Goal: Task Accomplishment & Management: Complete application form

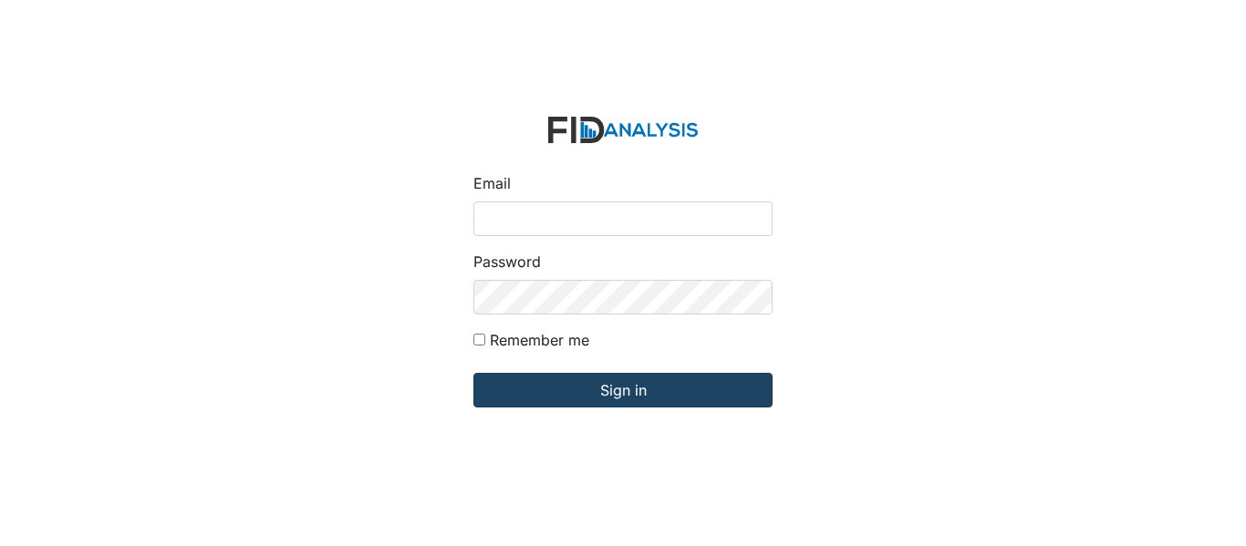
type input "[EMAIL_ADDRESS][DOMAIN_NAME]"
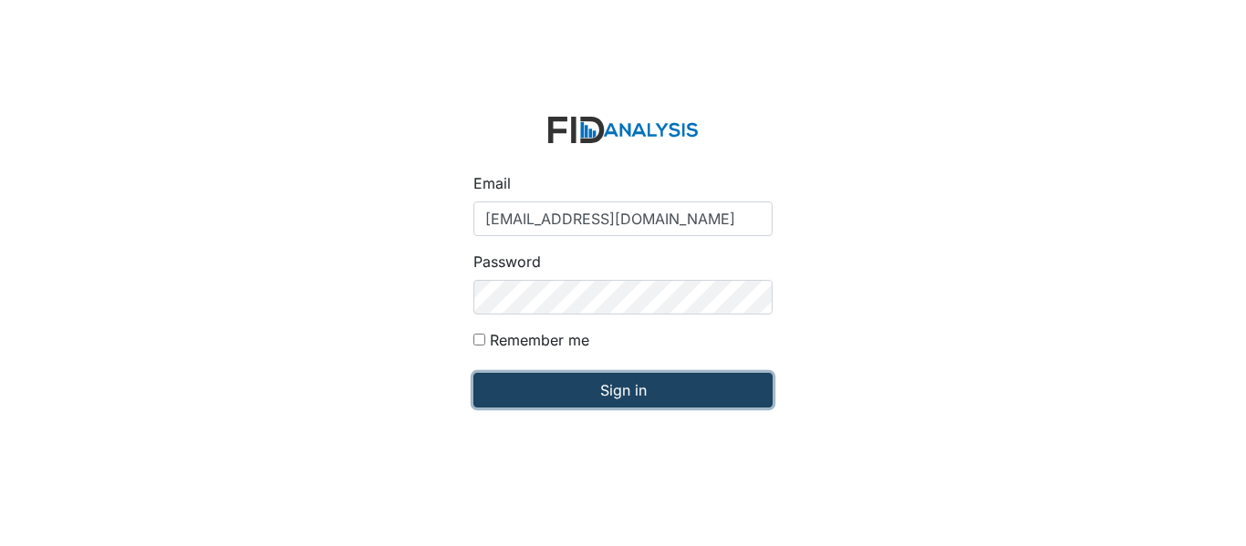
click at [566, 385] on input "Sign in" at bounding box center [622, 390] width 299 height 35
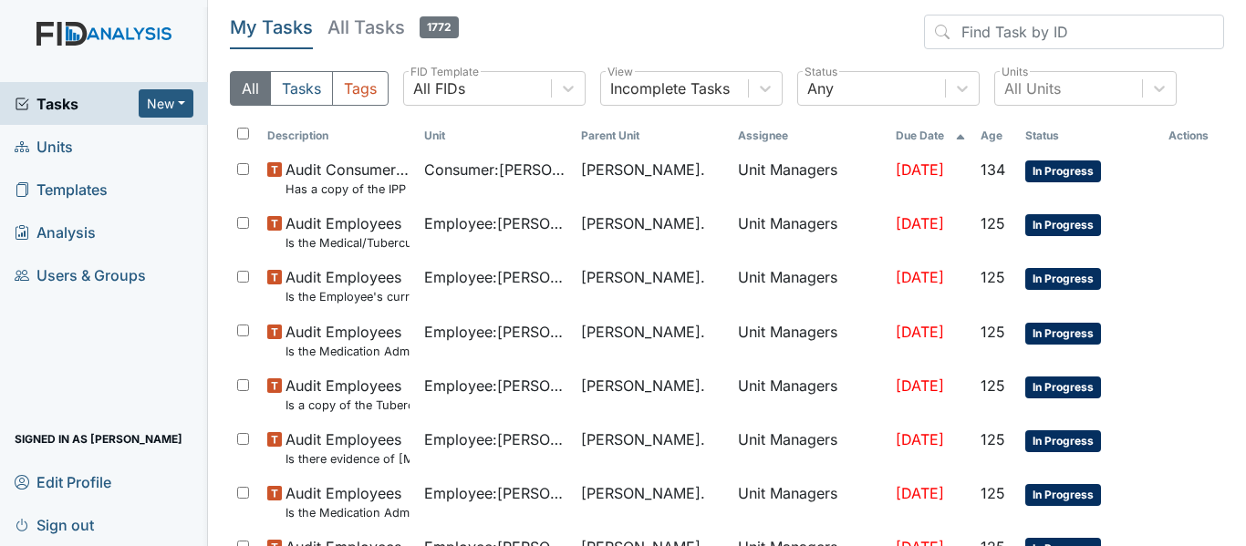
click at [113, 144] on link "Units" at bounding box center [104, 146] width 208 height 43
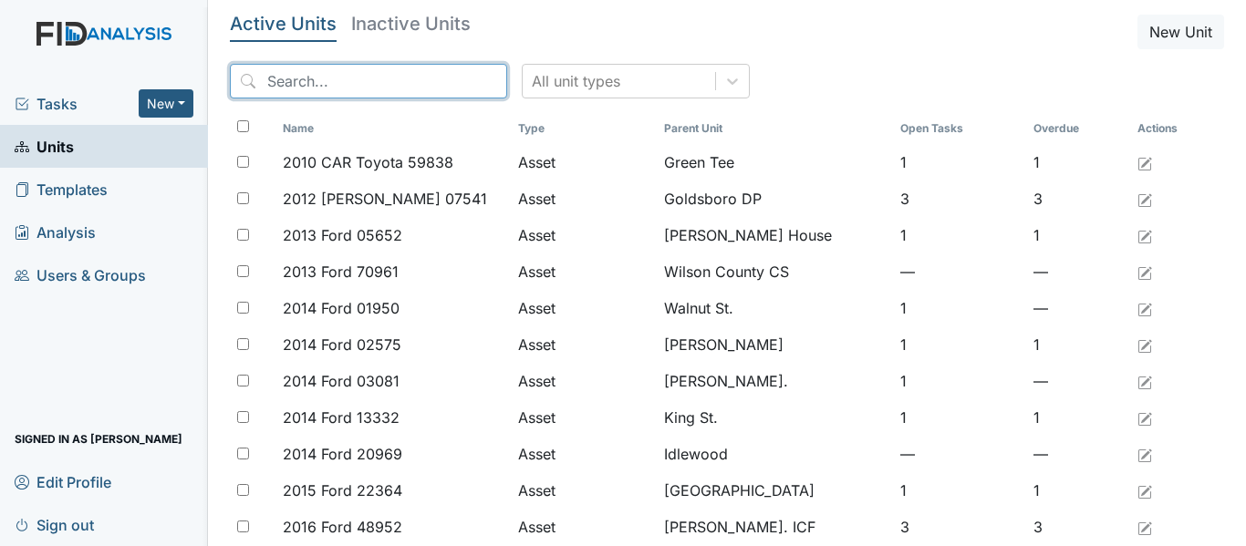
click at [413, 85] on input "search" at bounding box center [368, 81] width 277 height 35
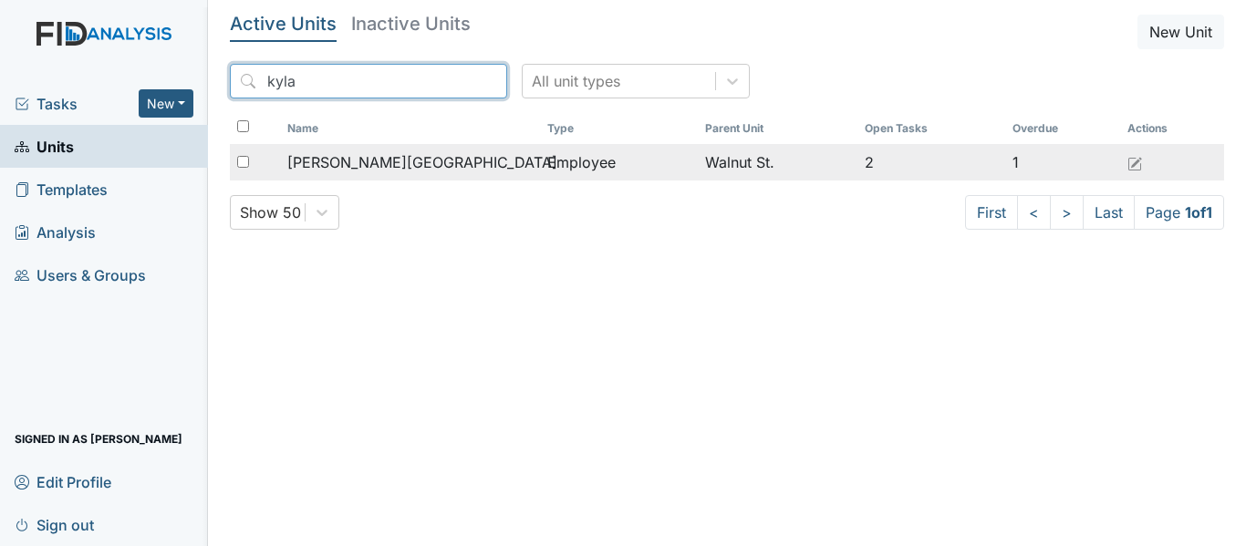
type input "kyla"
click at [424, 154] on div "[PERSON_NAME][GEOGRAPHIC_DATA]" at bounding box center [409, 162] width 245 height 22
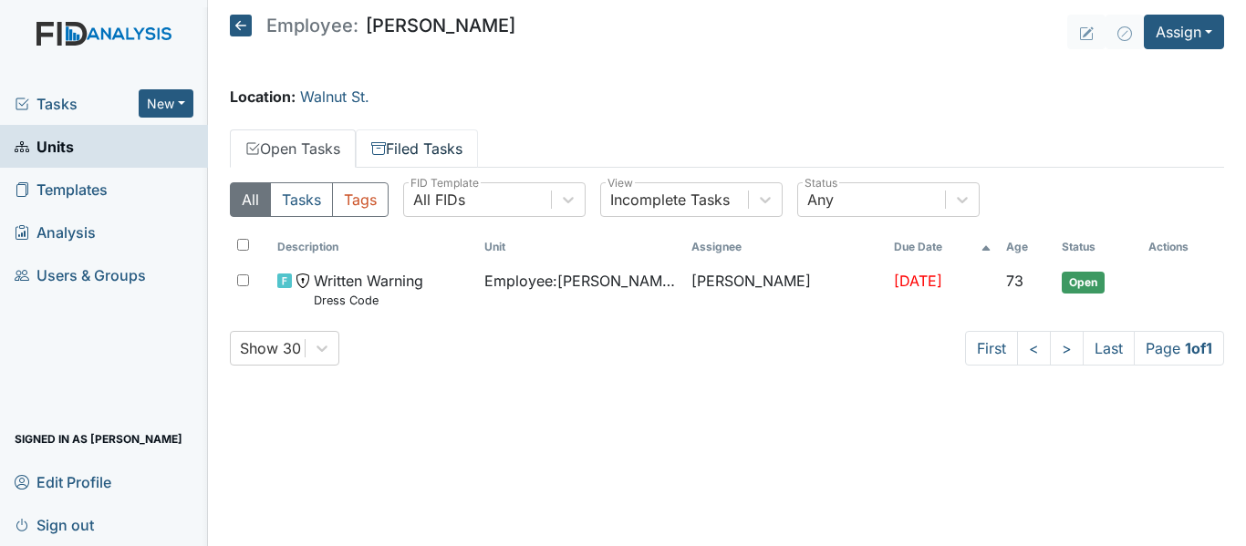
click at [409, 147] on link "Filed Tasks" at bounding box center [417, 149] width 122 height 38
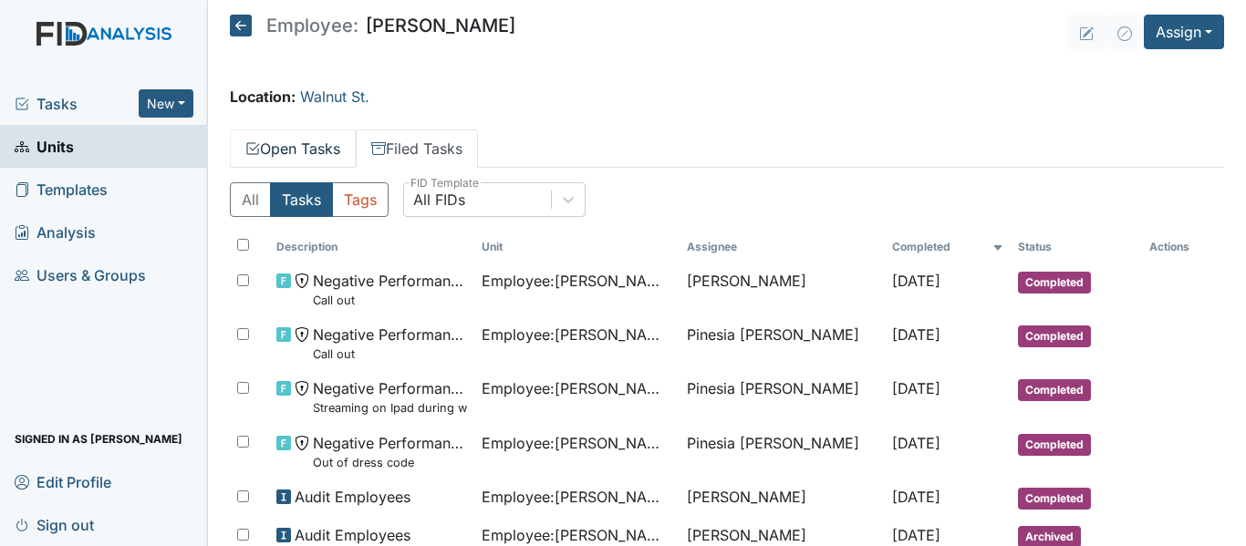
click at [303, 151] on link "Open Tasks" at bounding box center [293, 149] width 126 height 38
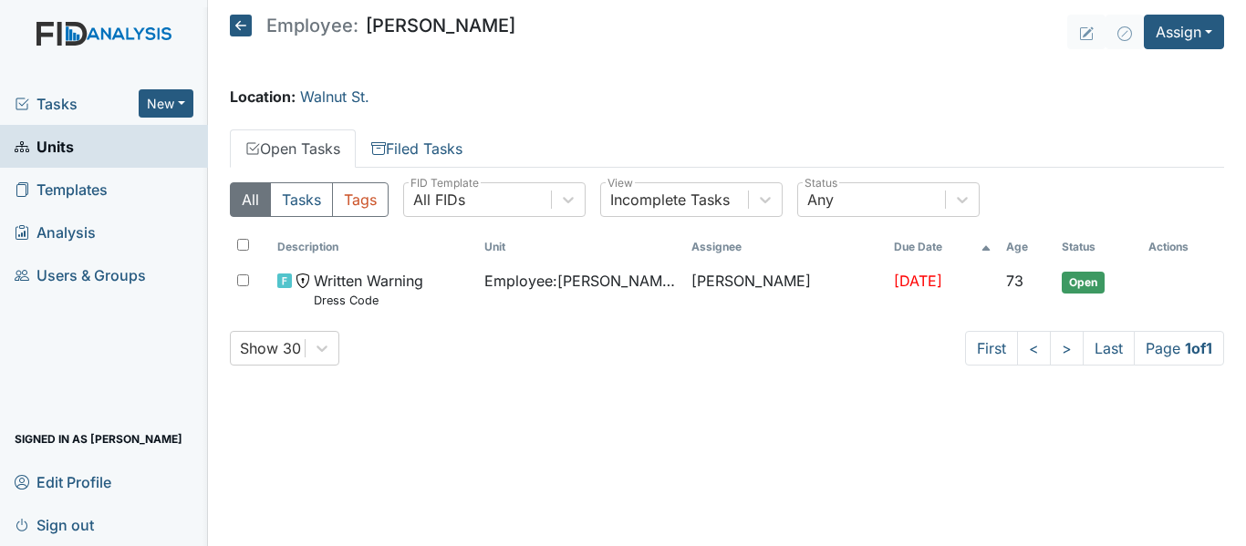
click at [140, 79] on img at bounding box center [104, 52] width 208 height 60
click at [173, 108] on button "New" at bounding box center [166, 103] width 55 height 28
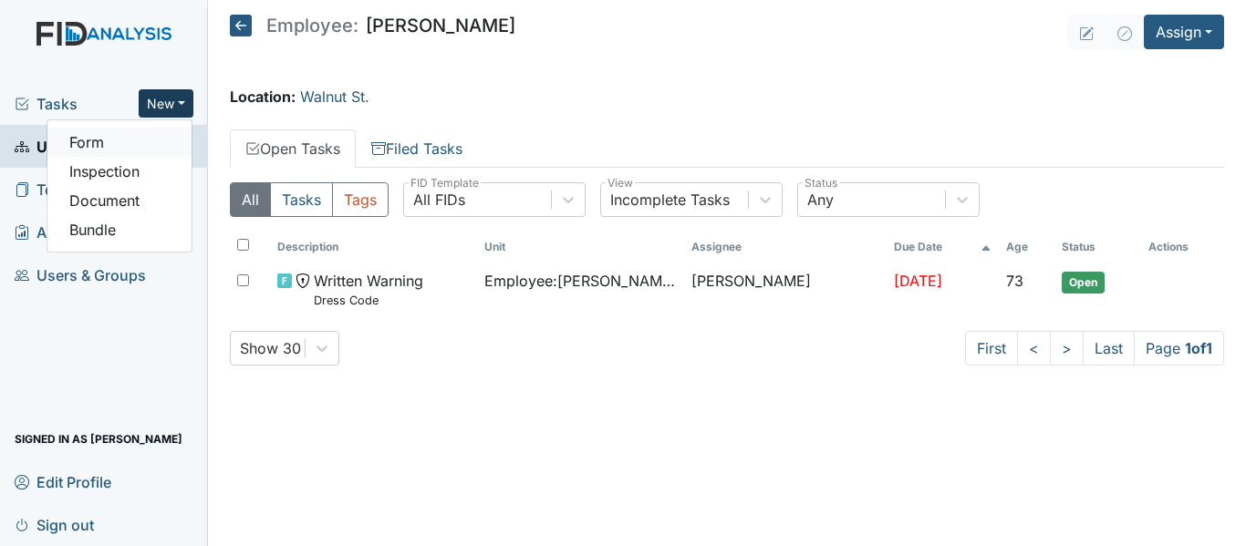
click at [102, 135] on link "Form" at bounding box center [119, 142] width 144 height 29
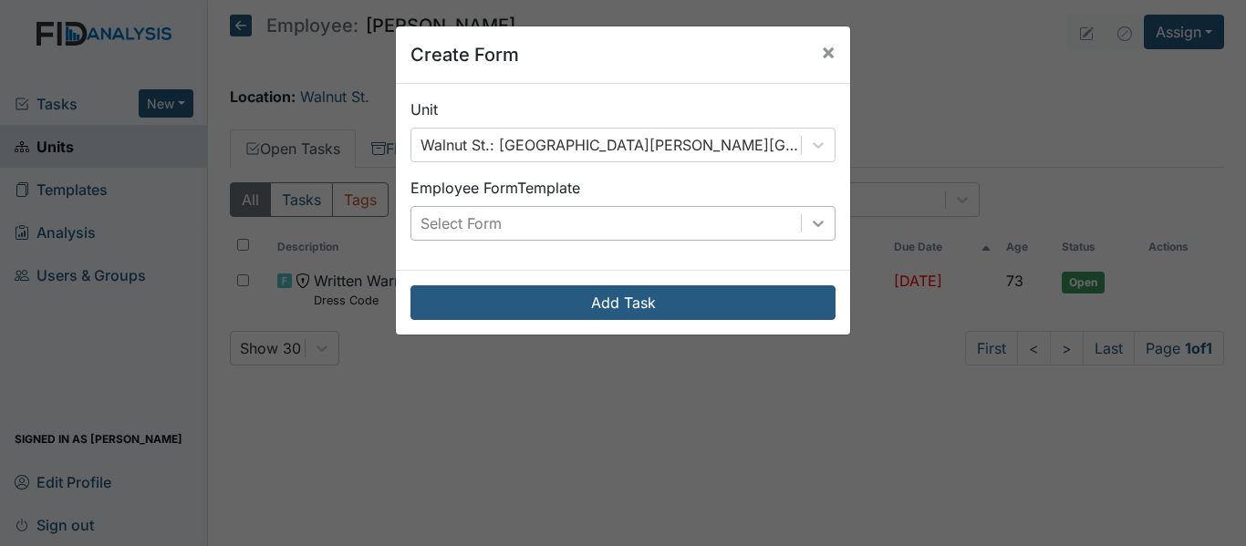
click at [820, 220] on icon at bounding box center [818, 223] width 18 height 18
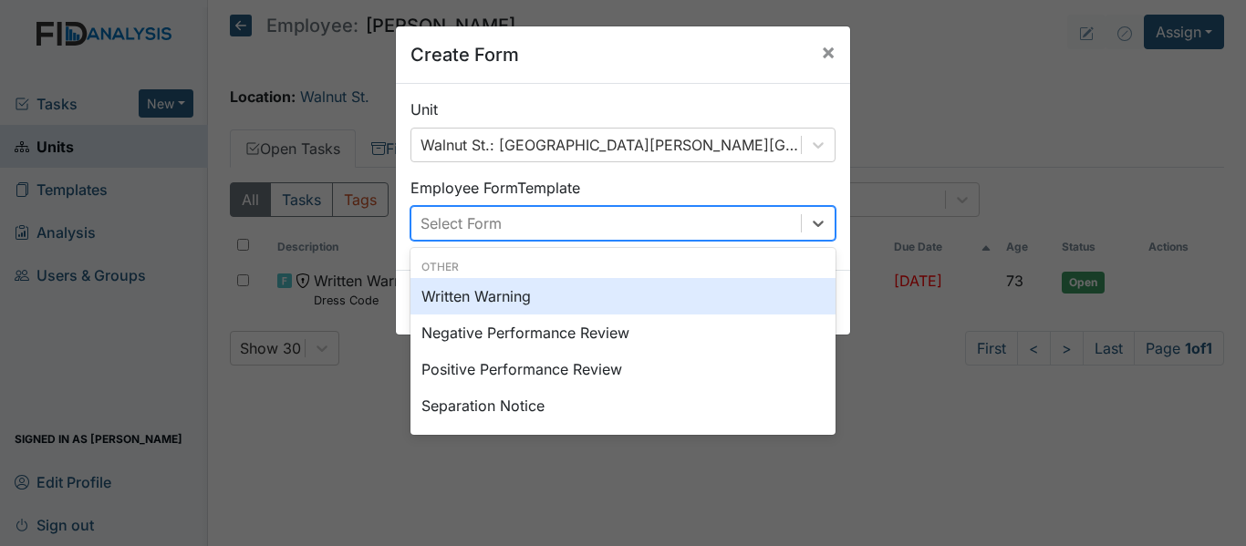
click at [691, 292] on div "Written Warning" at bounding box center [622, 296] width 425 height 36
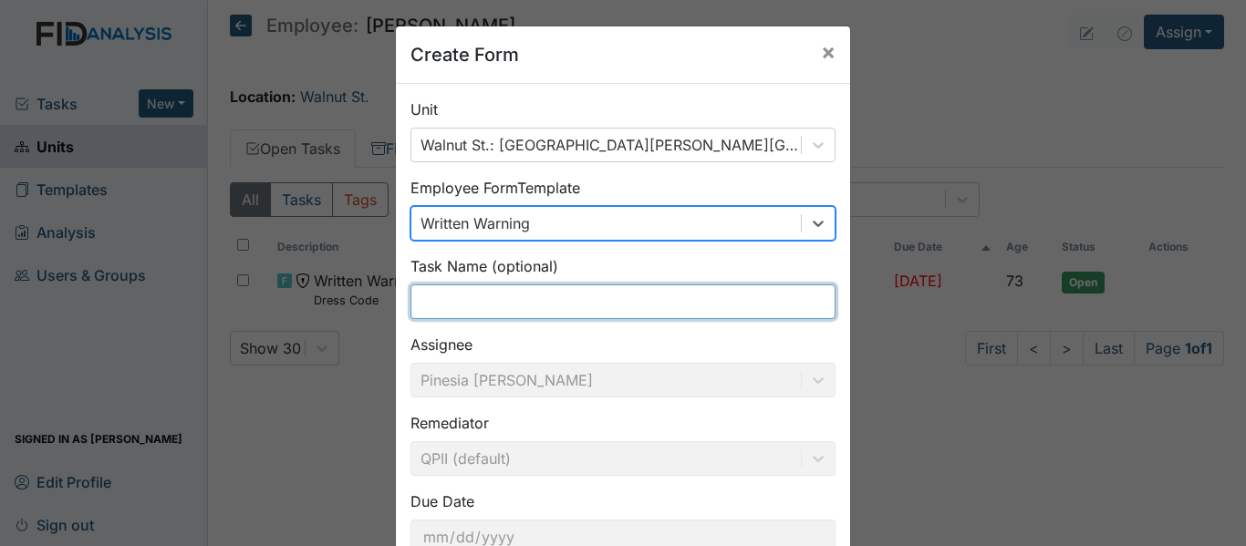
click at [729, 293] on input "text" at bounding box center [622, 302] width 425 height 35
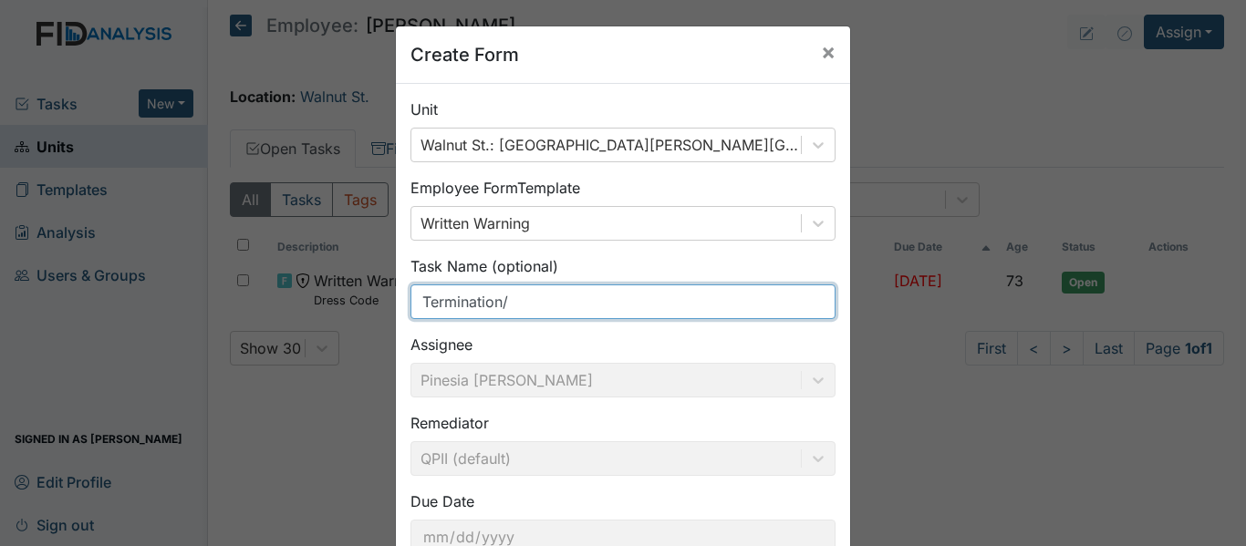
type input "Termination"
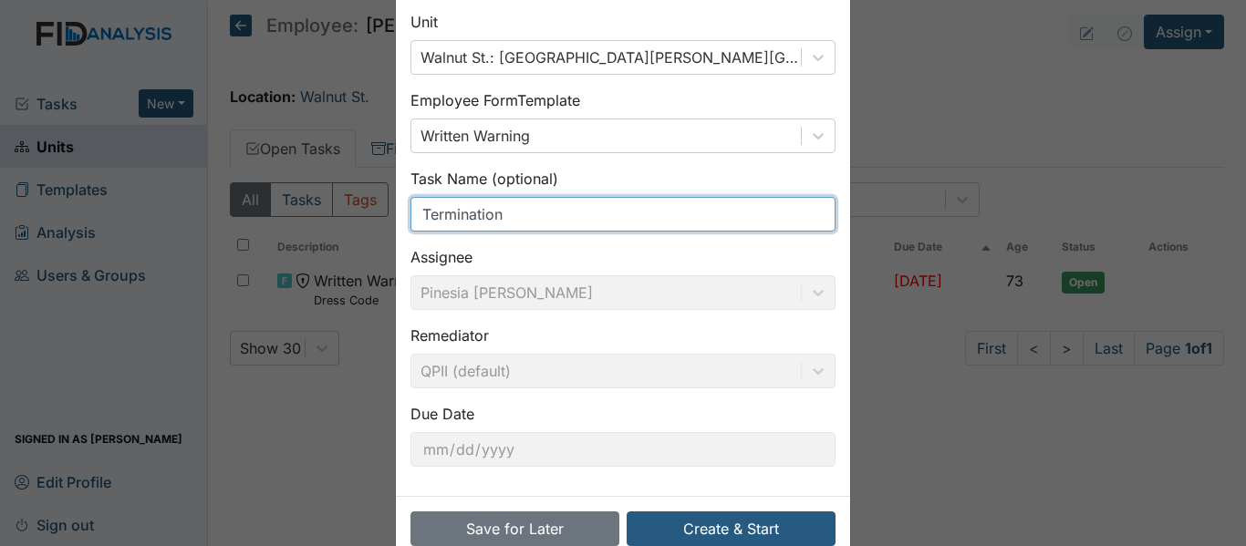
scroll to position [129, 0]
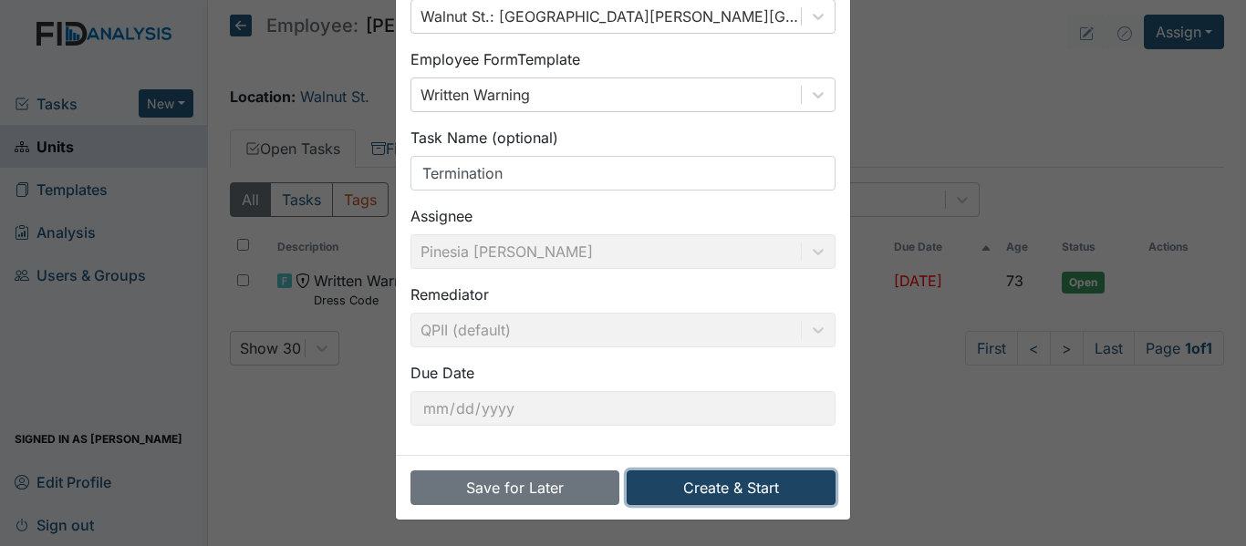
click at [718, 494] on button "Create & Start" at bounding box center [731, 488] width 209 height 35
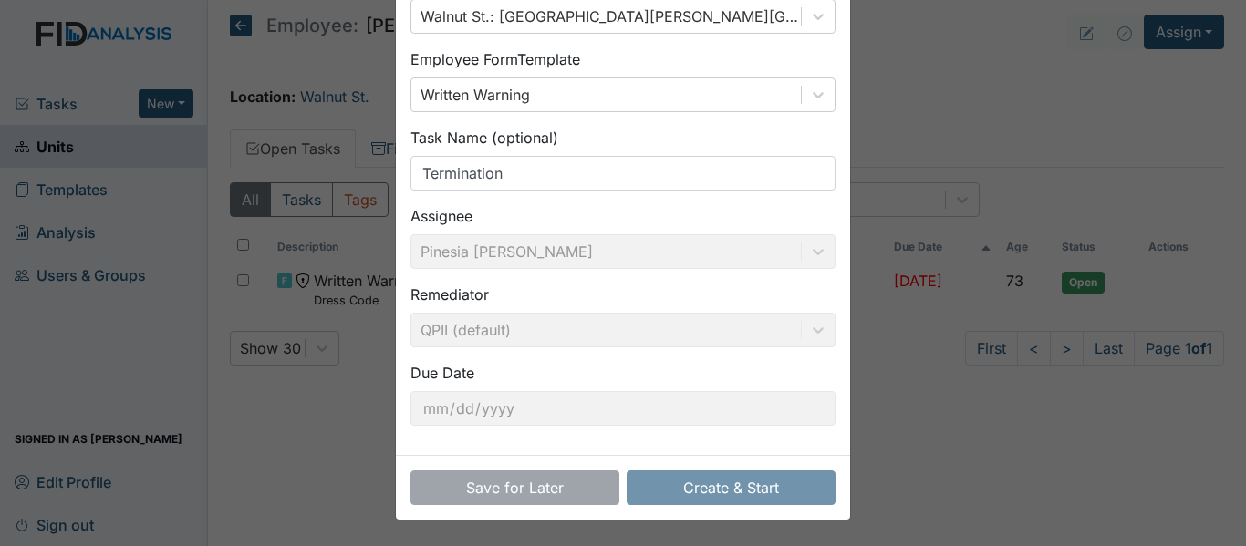
scroll to position [0, 0]
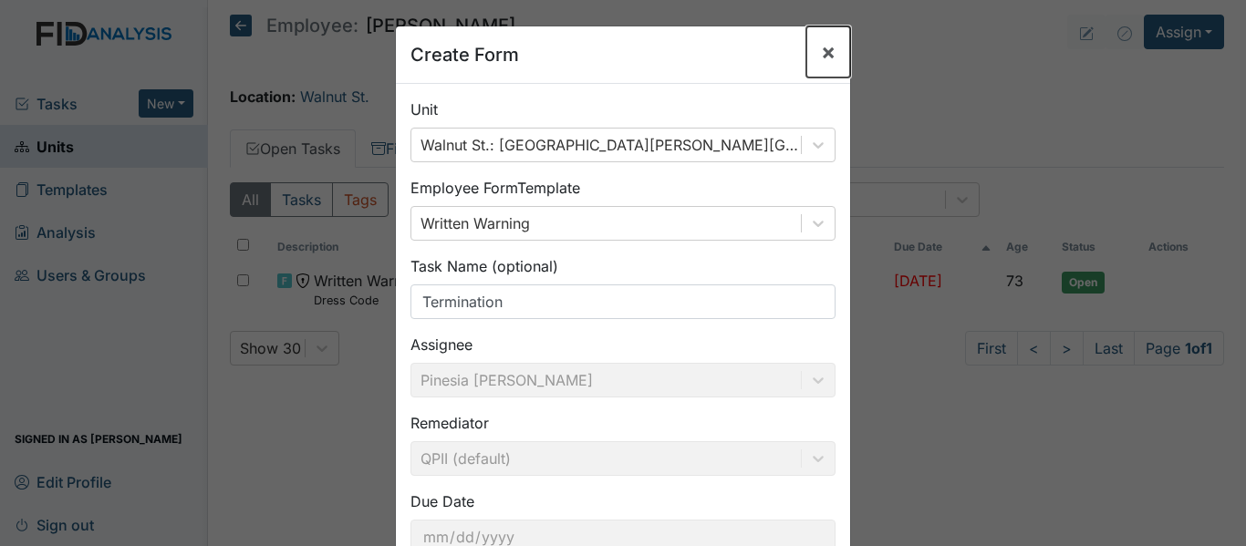
click at [821, 52] on span "×" at bounding box center [828, 51] width 15 height 26
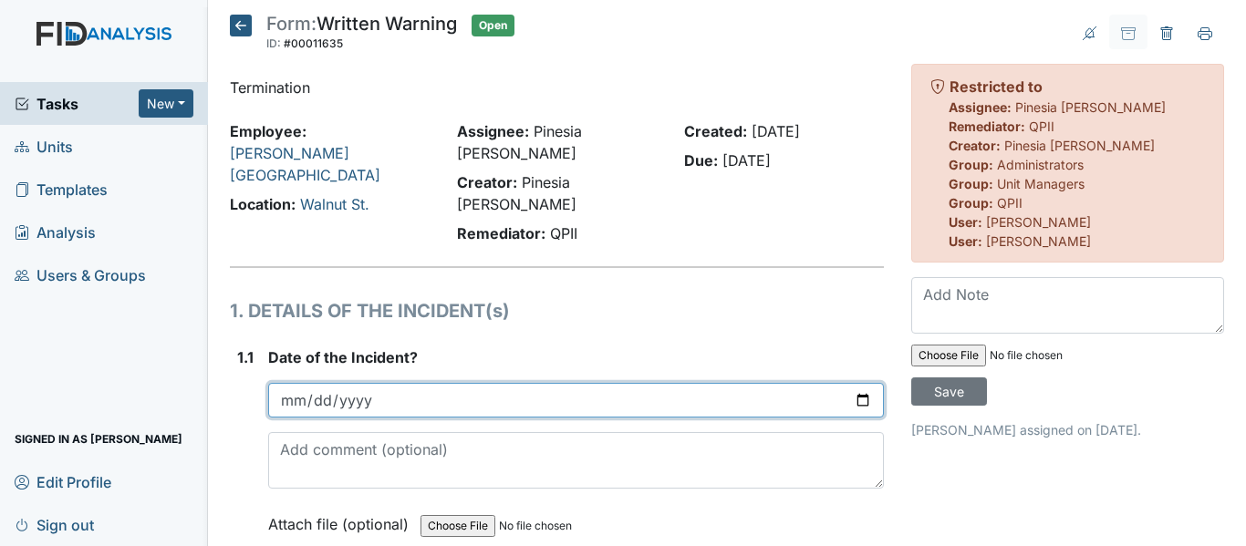
click at [847, 383] on input "date" at bounding box center [576, 400] width 616 height 35
type input "[DATE]"
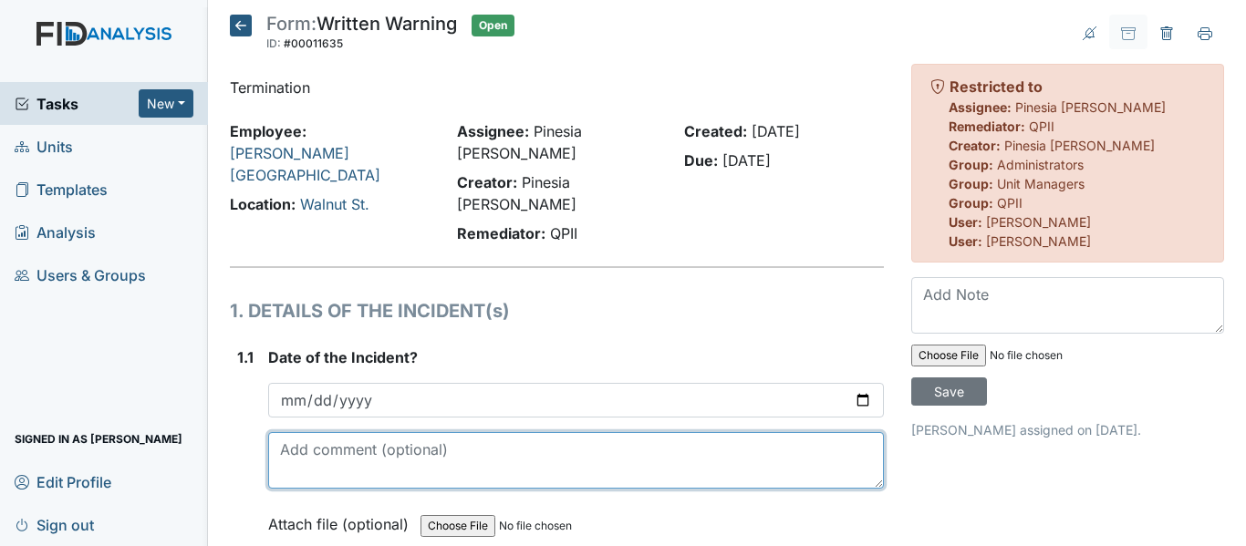
click at [343, 432] on textarea at bounding box center [576, 460] width 616 height 57
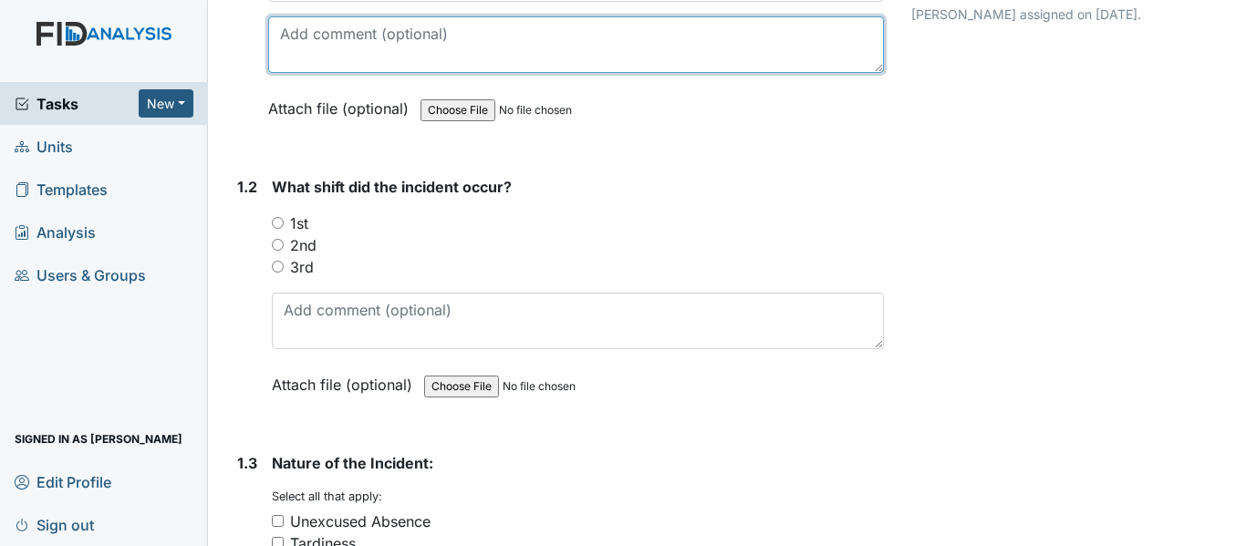
scroll to position [436, 0]
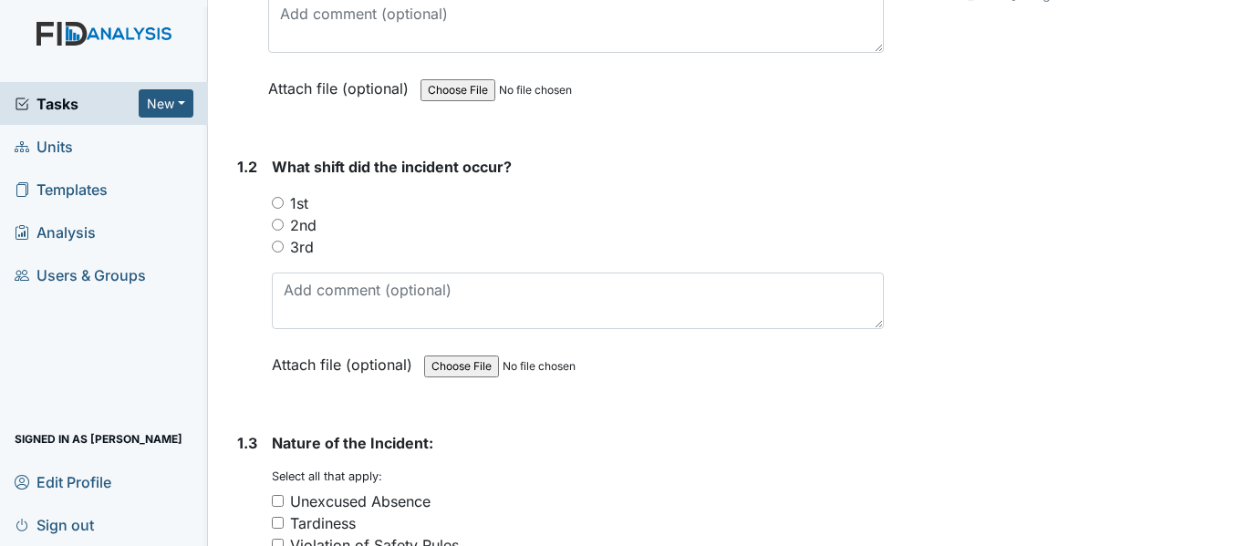
click at [277, 241] on input "3rd" at bounding box center [278, 247] width 12 height 12
radio input "true"
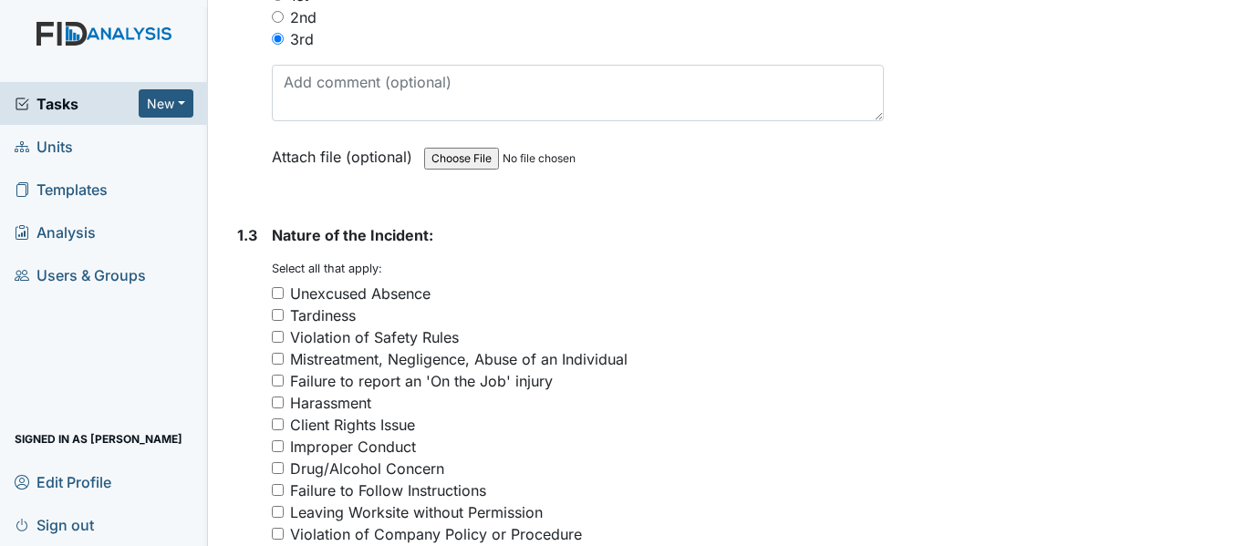
scroll to position [713, 0]
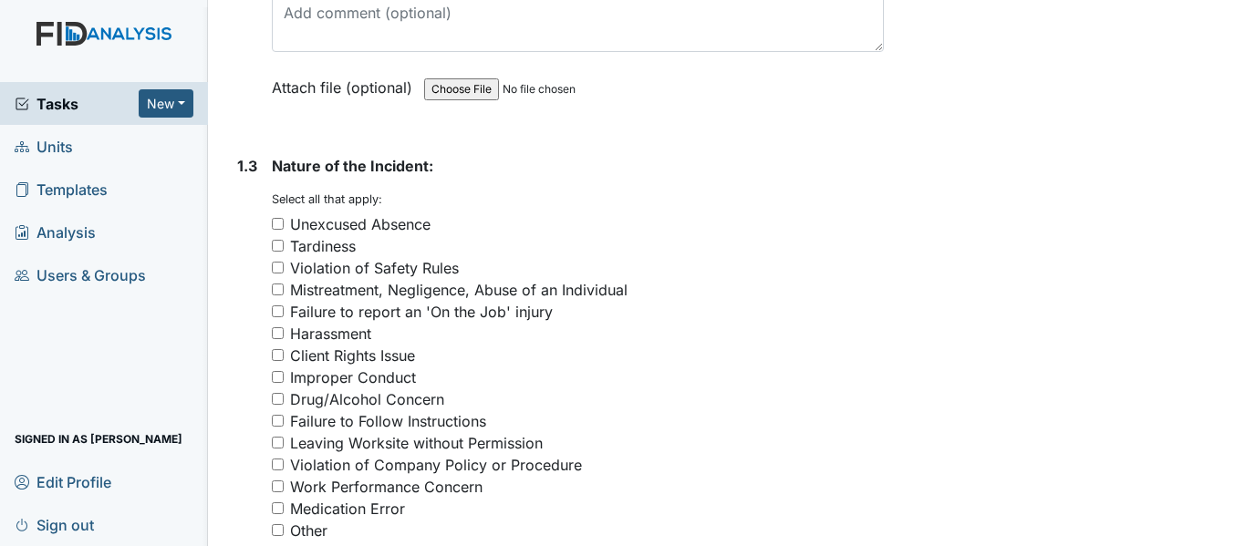
click at [275, 262] on input "Violation of Safety Rules" at bounding box center [278, 268] width 12 height 12
checkbox input "true"
click at [276, 371] on input "Improper Conduct" at bounding box center [278, 377] width 12 height 12
checkbox input "true"
click at [280, 459] on input "Violation of Company Policy or Procedure" at bounding box center [278, 465] width 12 height 12
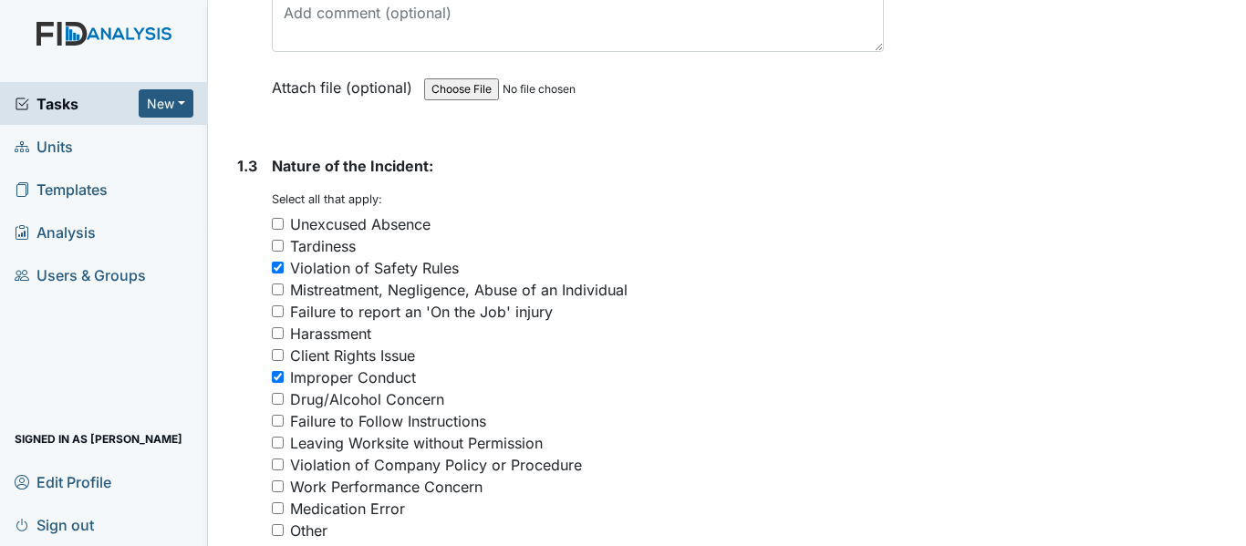
checkbox input "true"
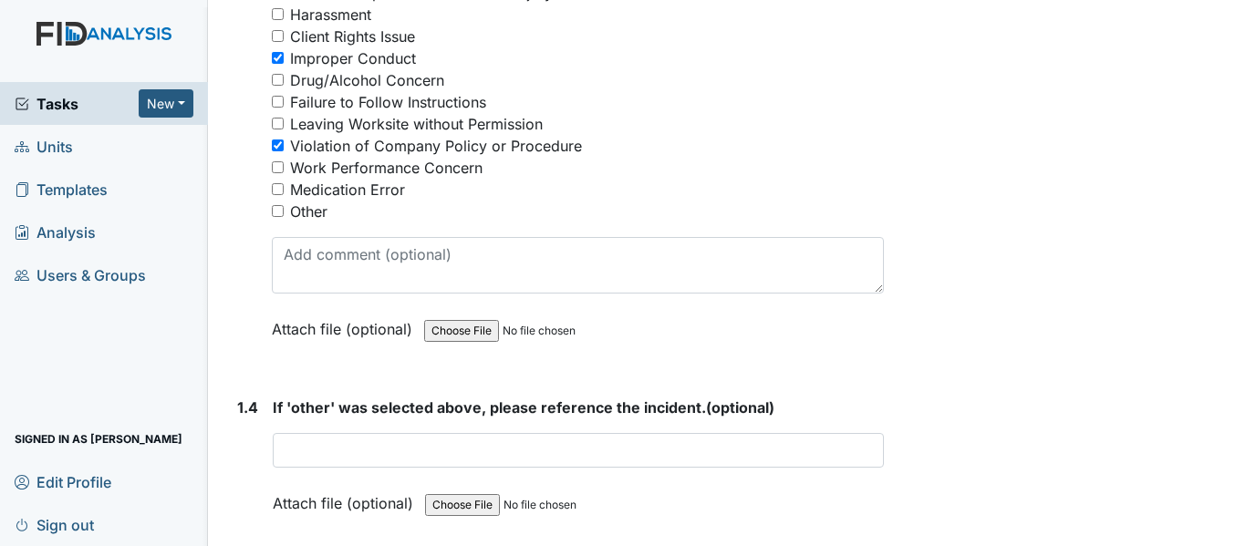
scroll to position [998, 0]
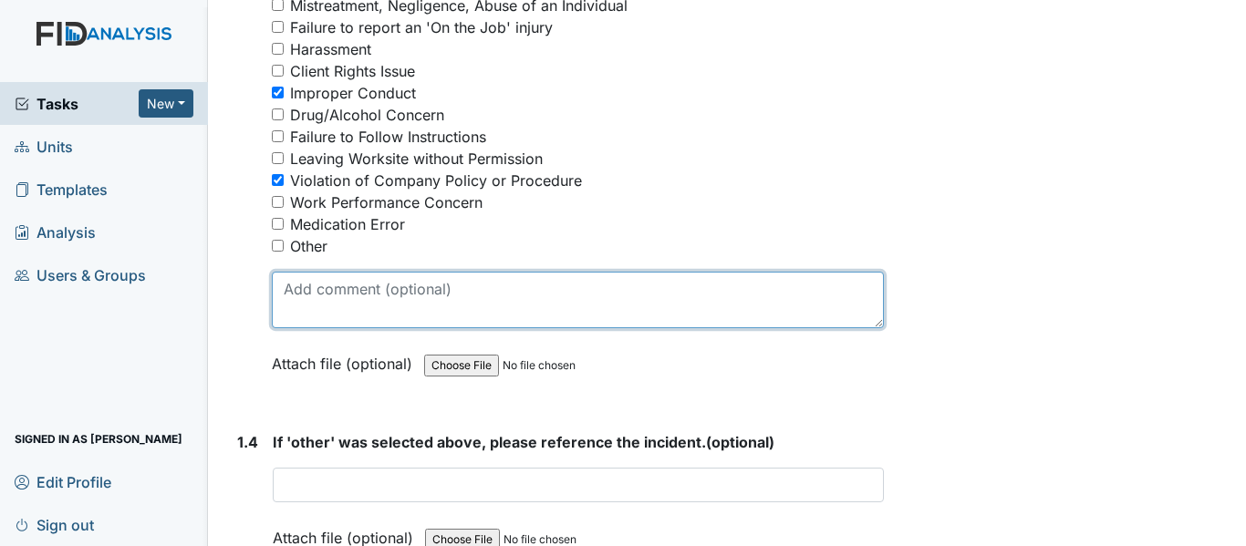
click at [728, 272] on textarea at bounding box center [578, 300] width 612 height 57
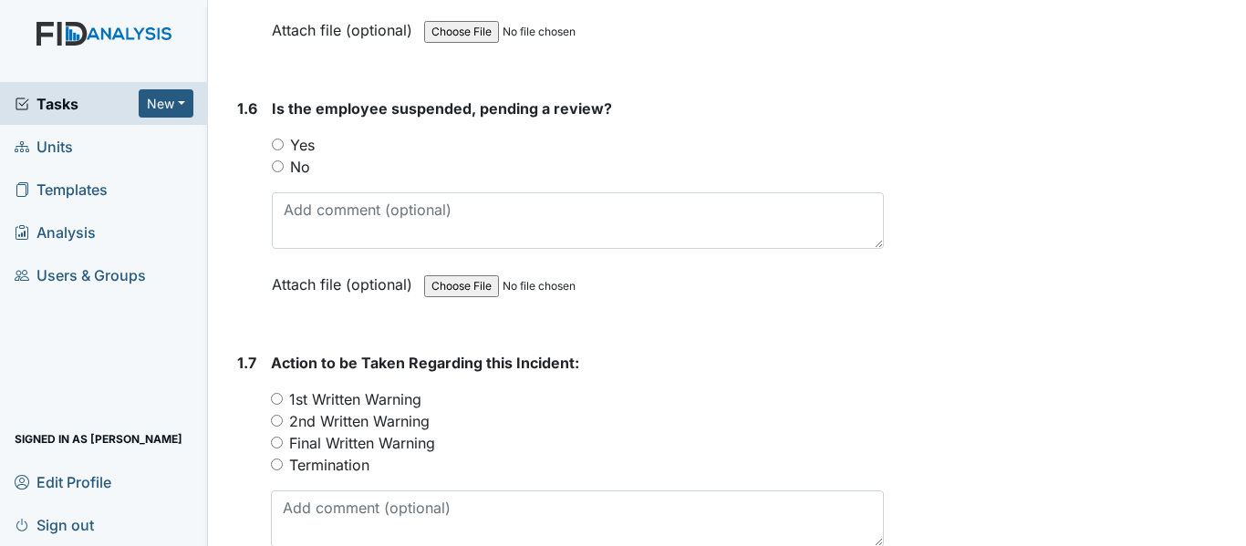
scroll to position [1732, 0]
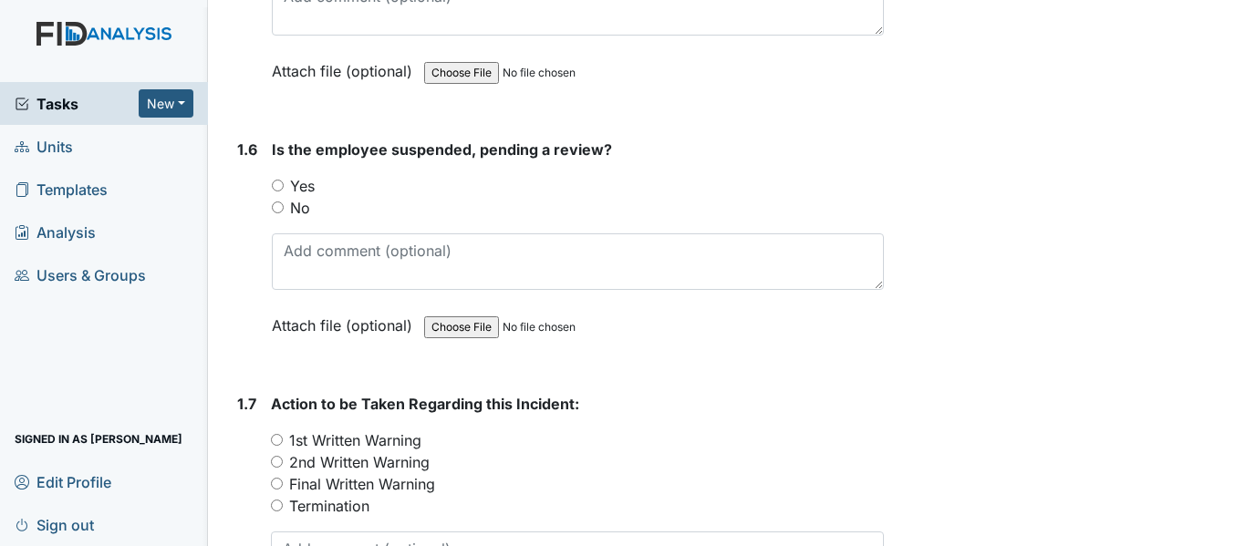
type textarea "Sleeping 9/20"
click at [275, 202] on input "No" at bounding box center [278, 208] width 12 height 12
radio input "true"
click at [277, 478] on input "Final Written Warning" at bounding box center [277, 484] width 12 height 12
radio input "true"
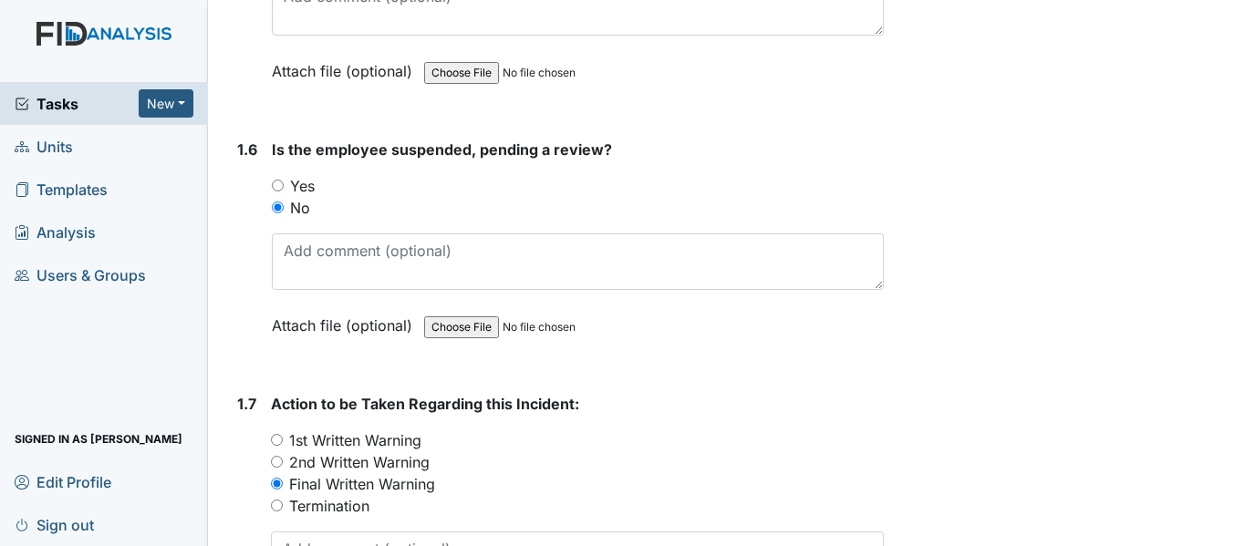
click at [281, 500] on input "Termination" at bounding box center [277, 506] width 12 height 12
radio input "true"
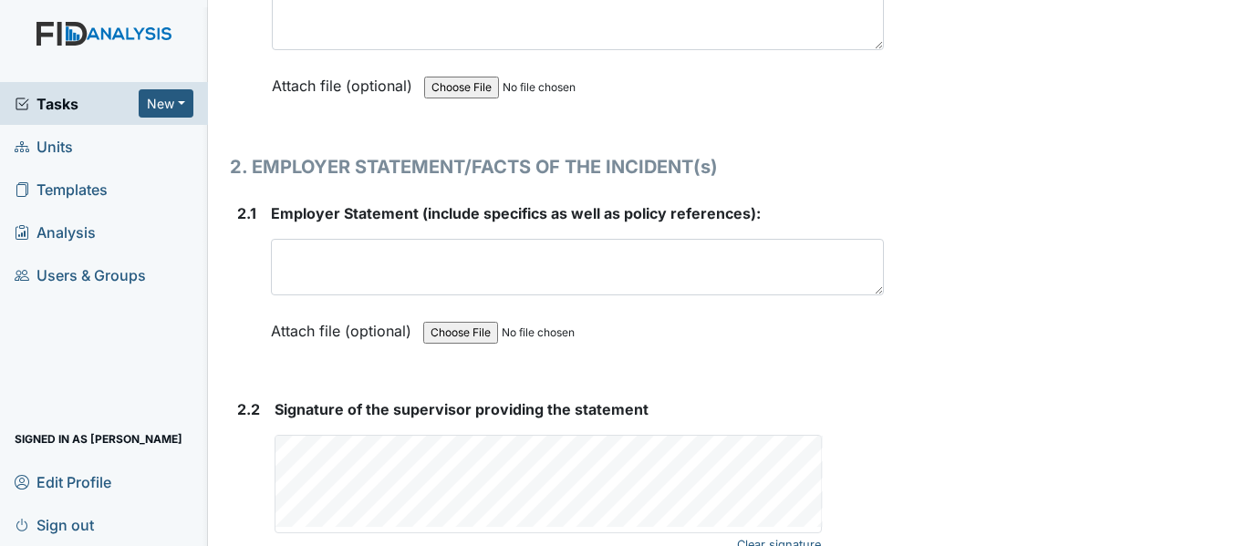
scroll to position [2459, 0]
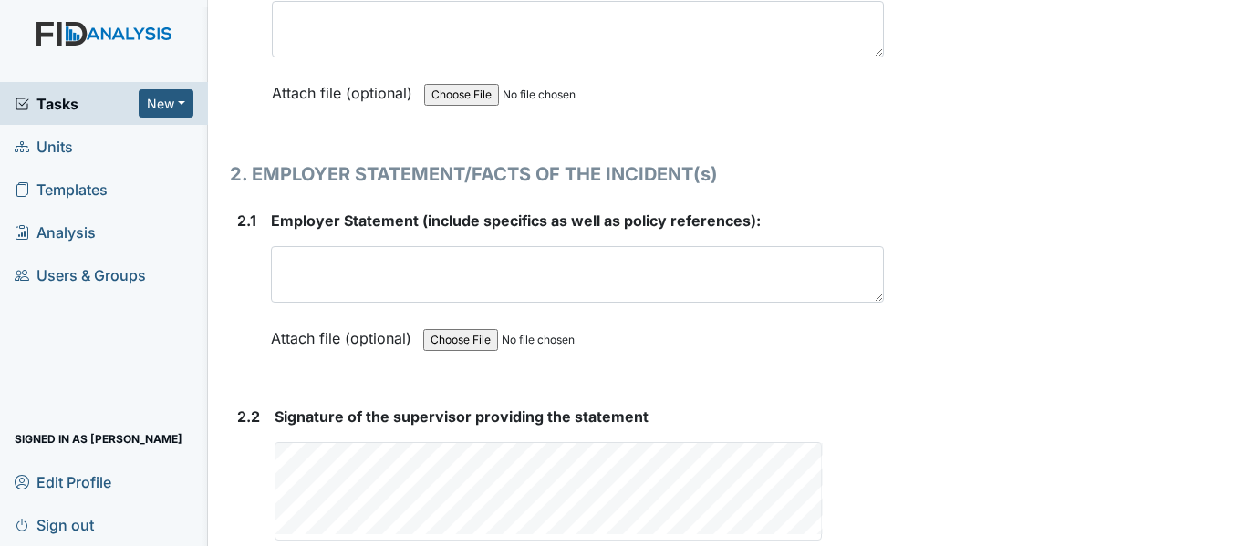
click at [807, 540] on link "Clear signature" at bounding box center [779, 552] width 84 height 25
click at [663, 406] on form "Signature of the supervisor providing the statement This field is required." at bounding box center [579, 432] width 609 height 53
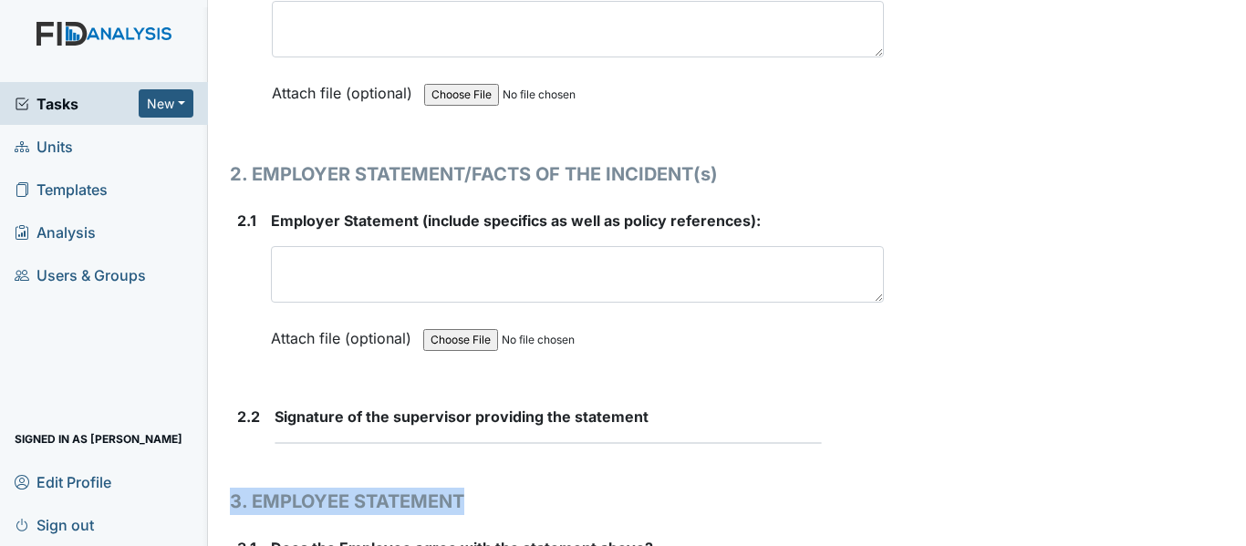
drag, startPoint x: 820, startPoint y: 402, endPoint x: 838, endPoint y: 447, distance: 48.3
click at [838, 488] on h1 "3. EMPLOYEE STATEMENT" at bounding box center [557, 501] width 654 height 27
click at [278, 406] on div "Signature of the supervisor providing the statement This field is required." at bounding box center [579, 425] width 609 height 38
click at [279, 406] on form "Signature of the supervisor providing the statement This field is required." at bounding box center [579, 432] width 609 height 53
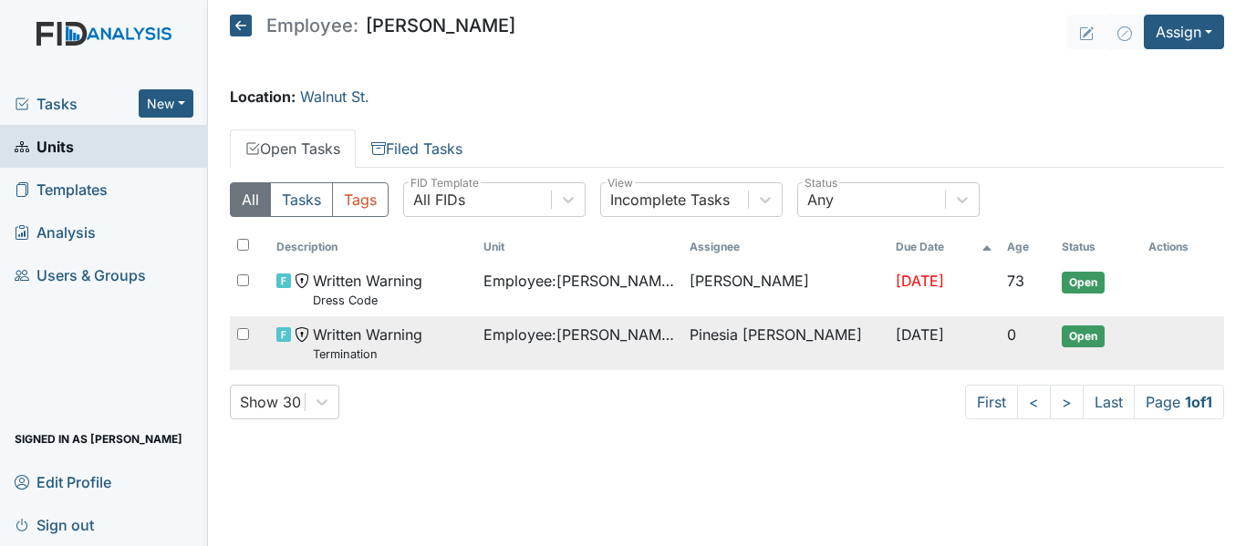
click at [415, 338] on span "Written Warning Termination" at bounding box center [367, 343] width 109 height 39
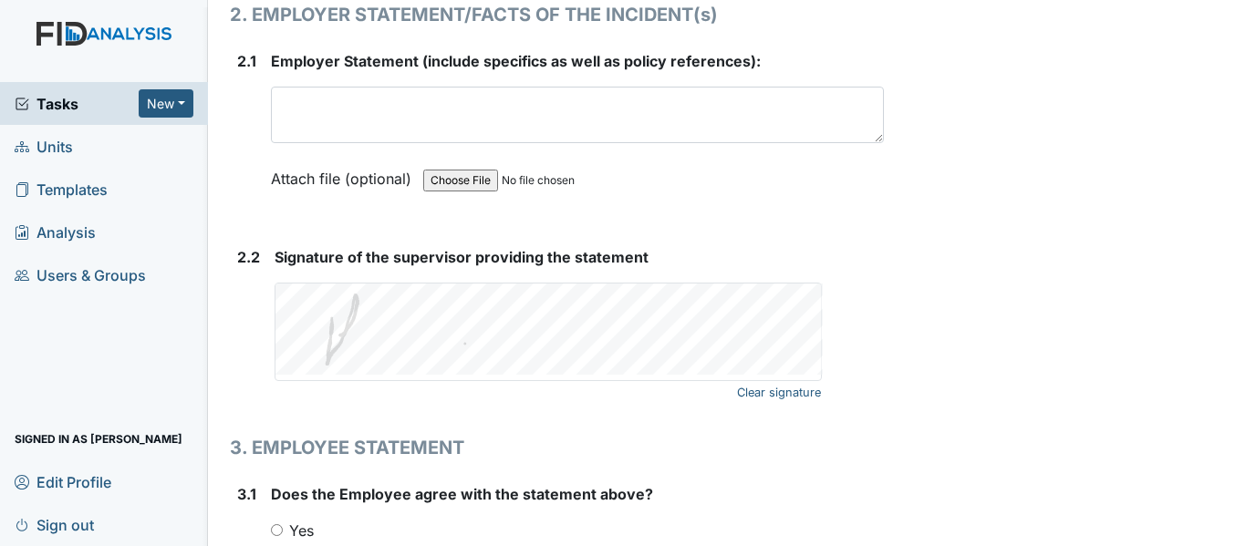
scroll to position [2633, 0]
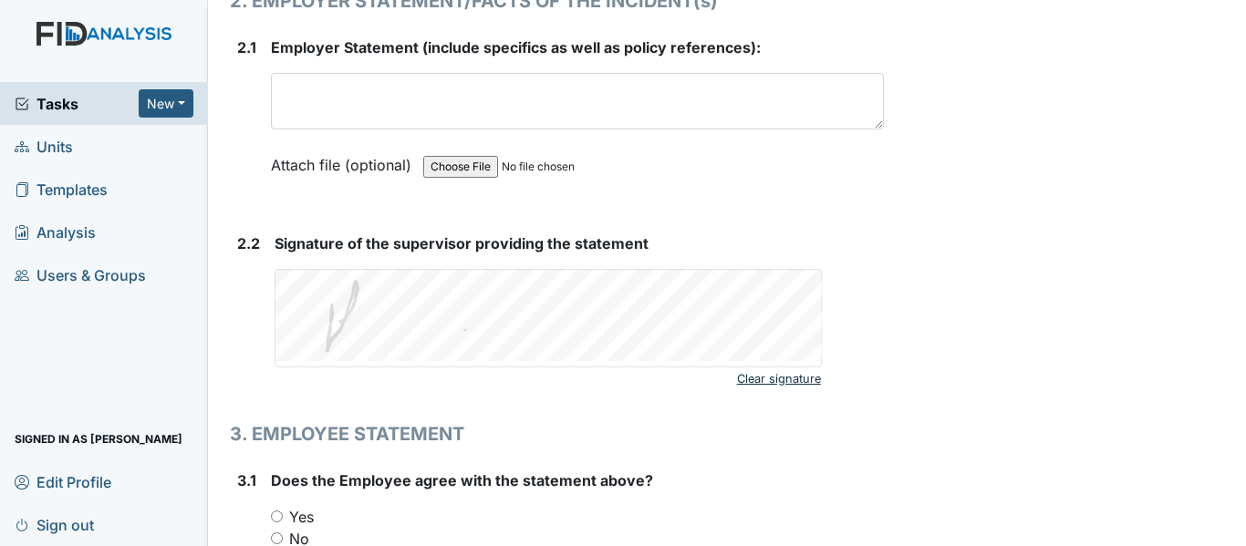
click at [752, 367] on link "Clear signature" at bounding box center [779, 379] width 84 height 25
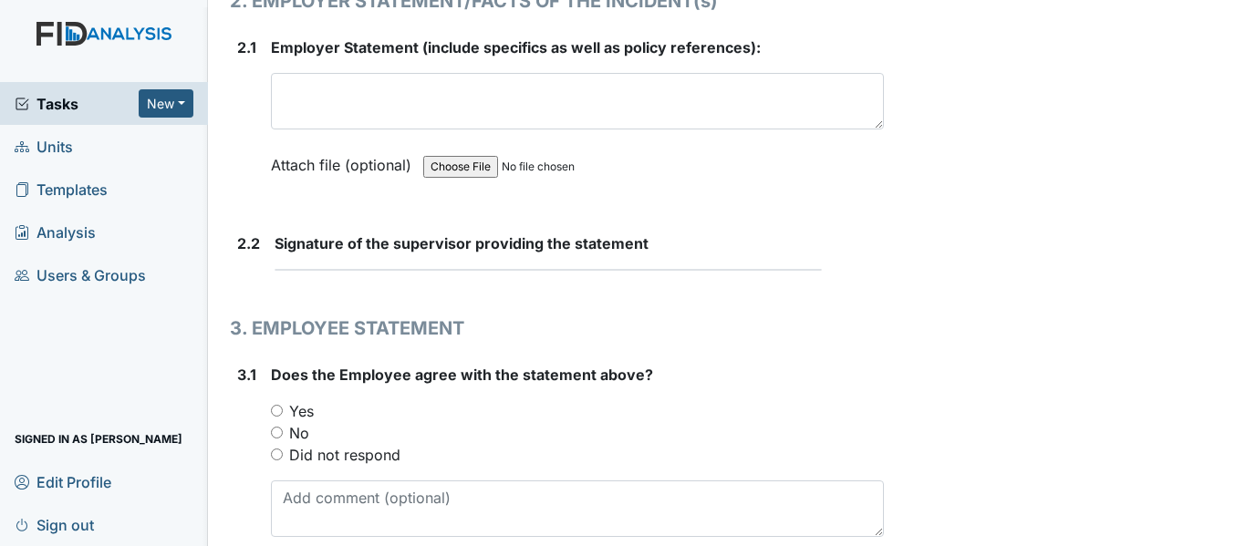
click at [368, 233] on form "Signature of the supervisor providing the statement This field is required." at bounding box center [579, 259] width 609 height 53
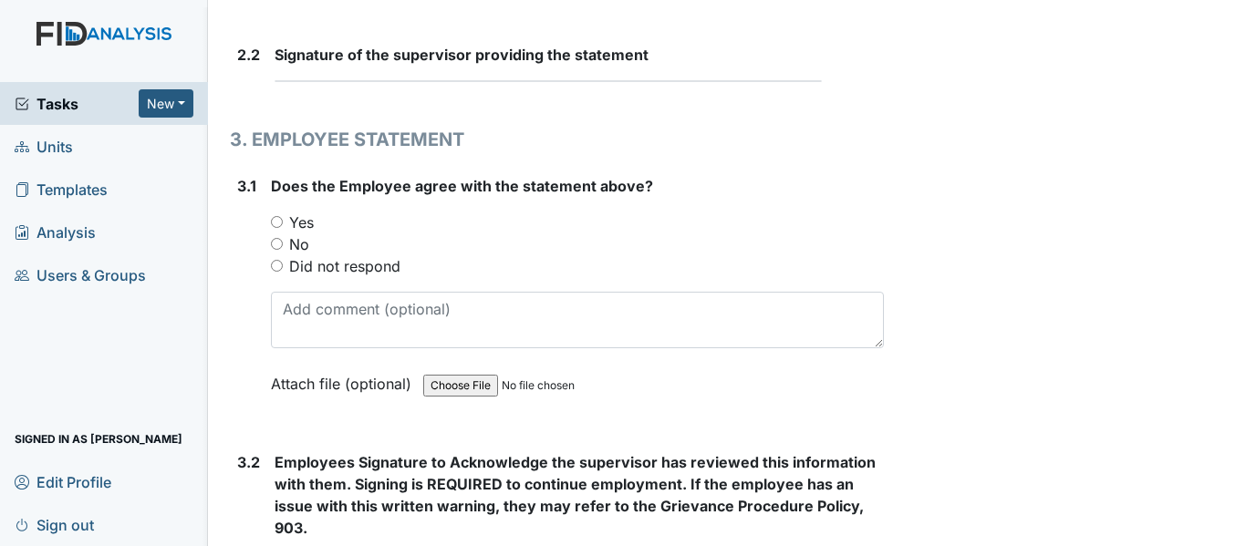
scroll to position [2828, 0]
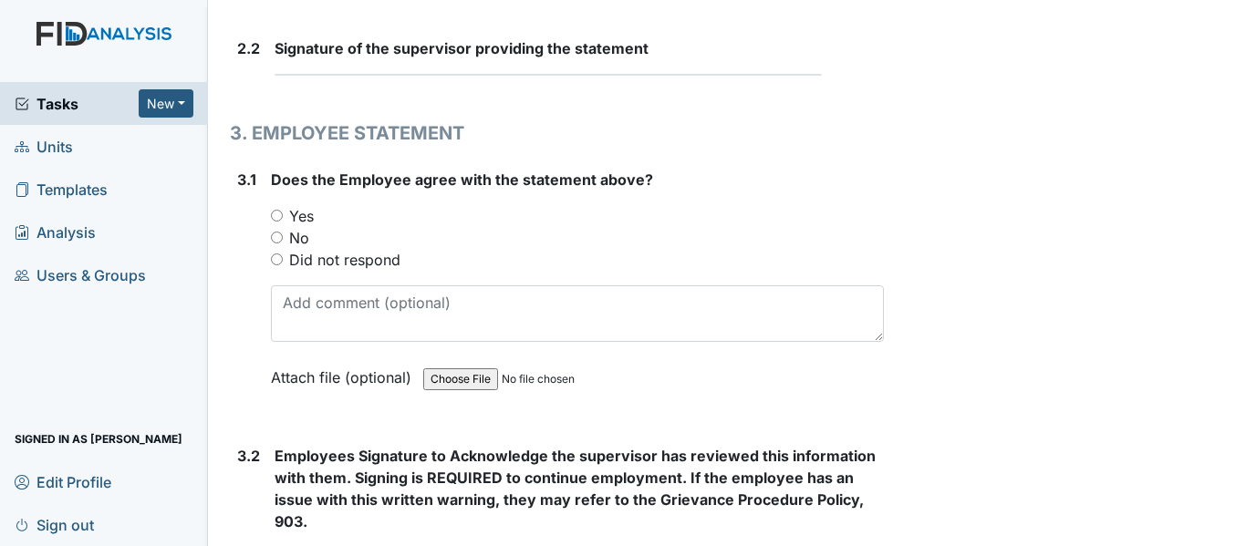
click at [275, 232] on input "No" at bounding box center [277, 238] width 12 height 12
radio input "true"
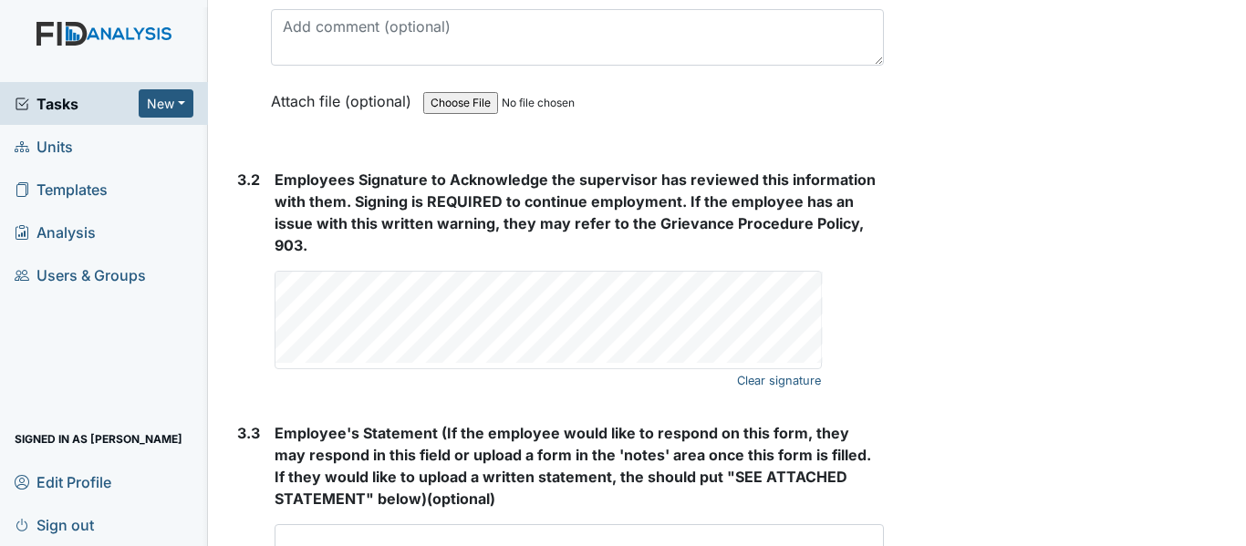
scroll to position [3247, 0]
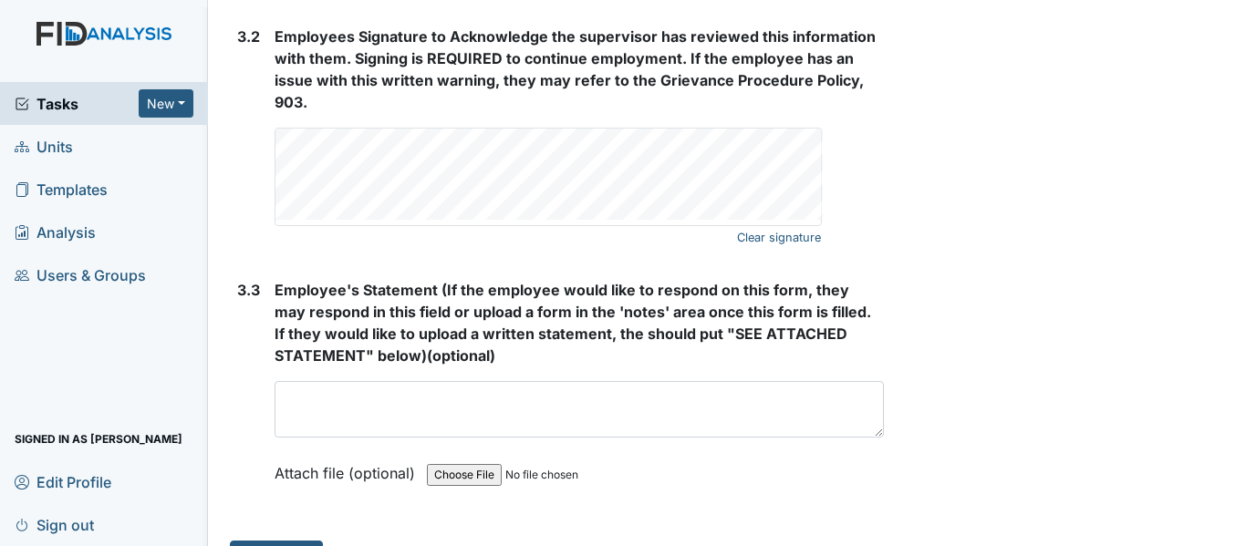
click at [766, 27] on span "Employees Signature to Acknowledge the supervisor has reviewed this information…" at bounding box center [575, 69] width 601 height 84
